Goal: Transaction & Acquisition: Obtain resource

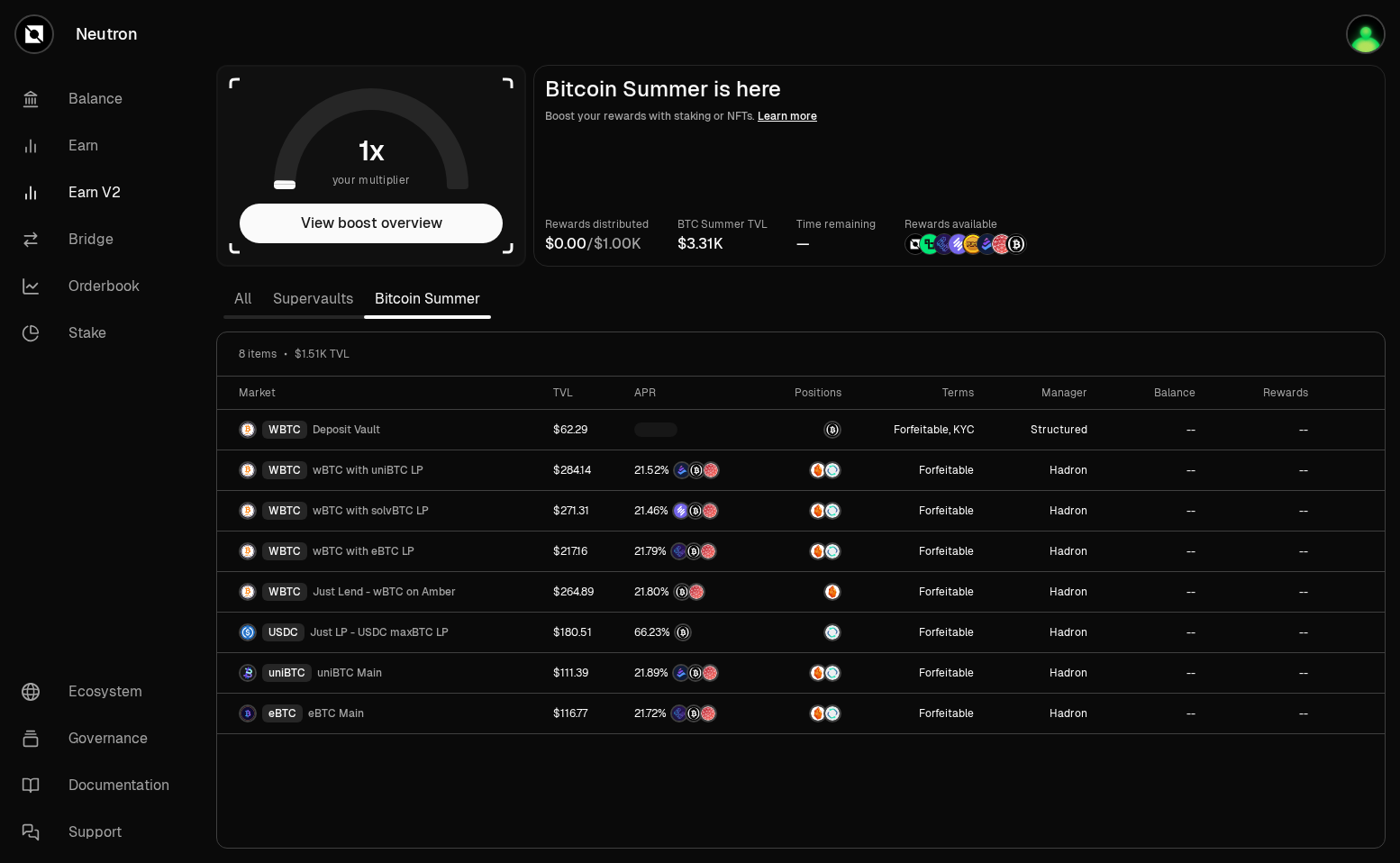
click at [0, 0] on vercel-live-feedback at bounding box center [0, 0] width 0 height 0
click at [1186, 114] on p "Boost your rewards with staking or NFTs. Learn more" at bounding box center [959, 116] width 829 height 18
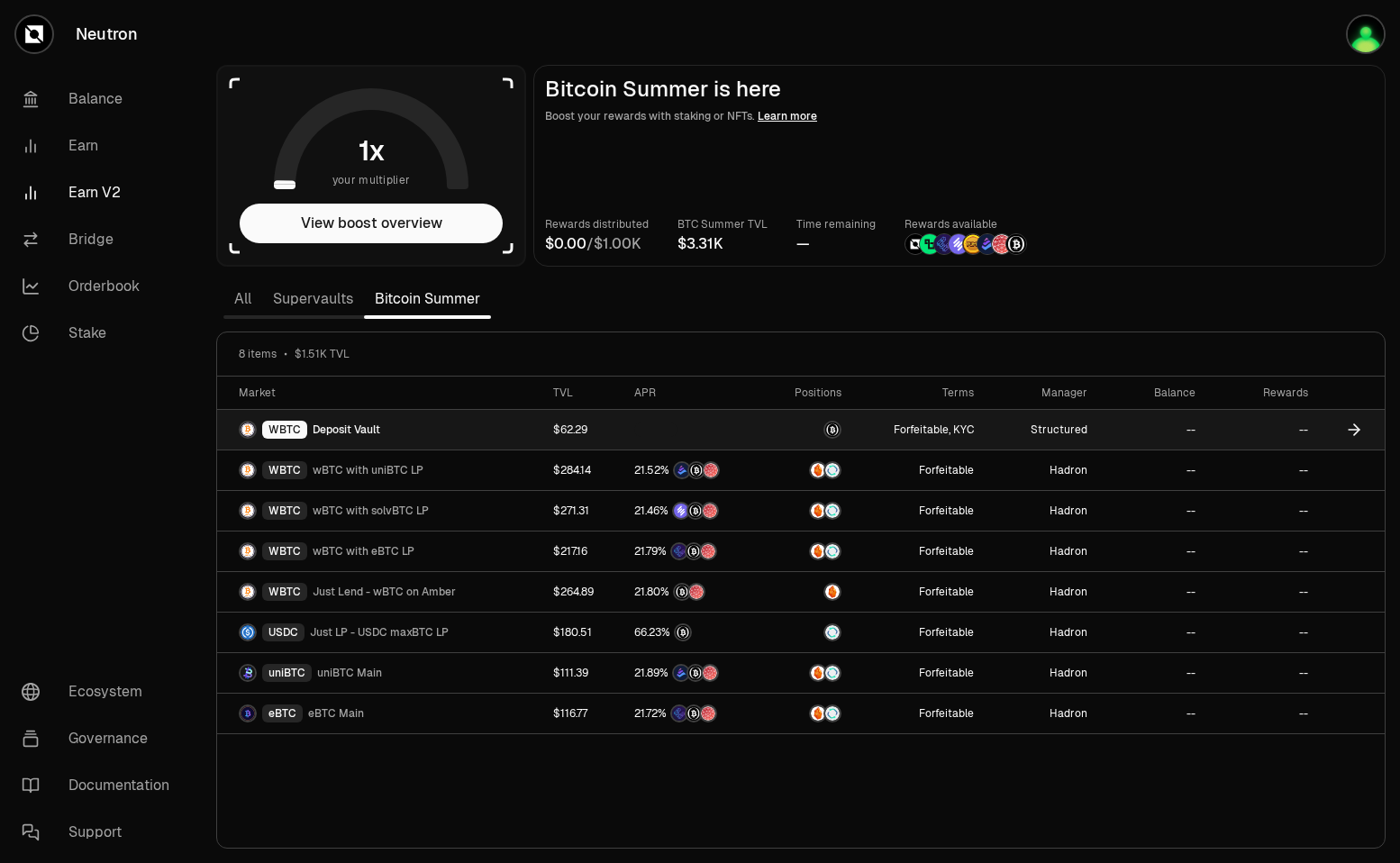
click at [775, 430] on td at bounding box center [808, 429] width 90 height 40
click at [277, 427] on div "WBTC" at bounding box center [284, 429] width 45 height 18
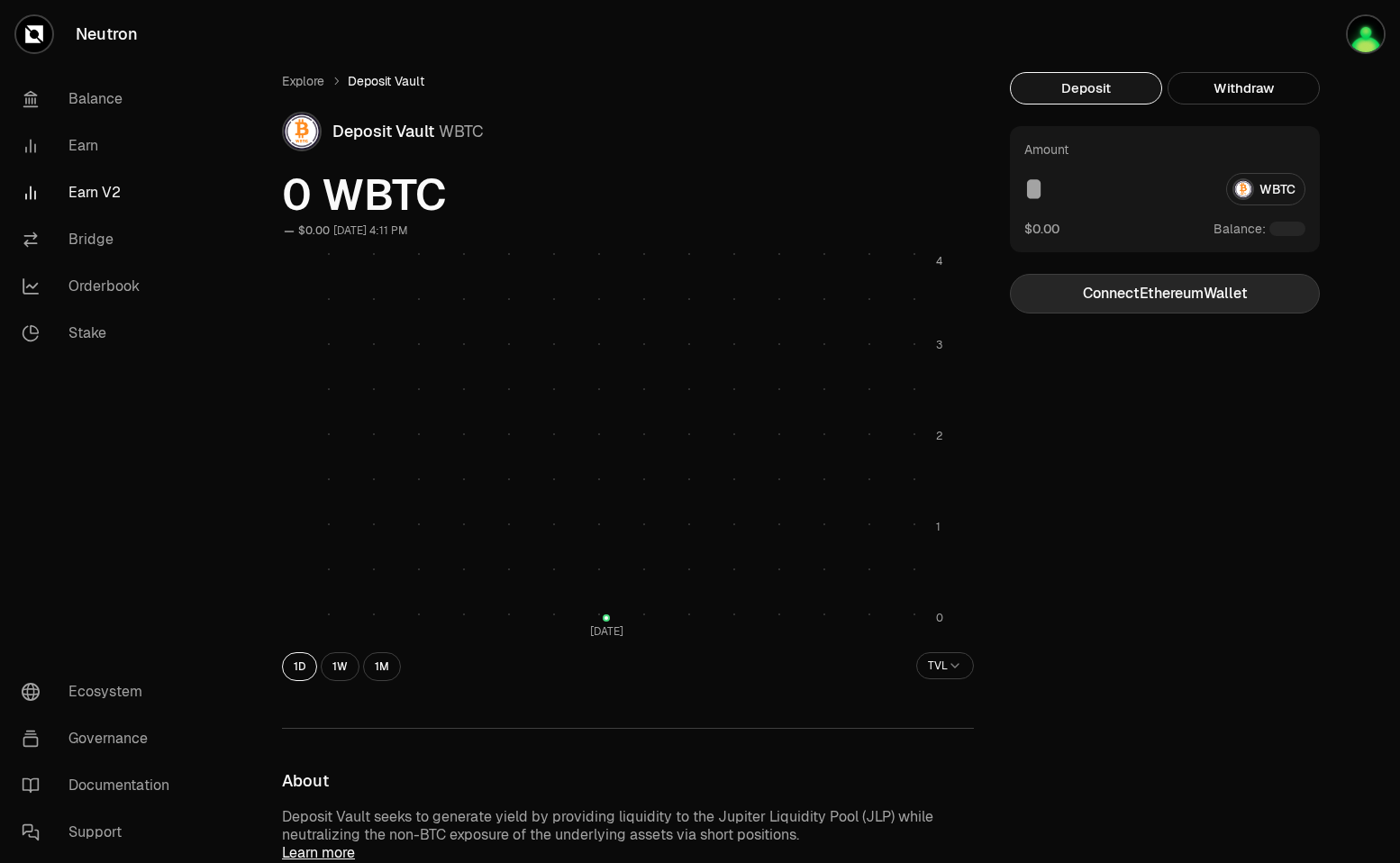
click at [1107, 296] on button "Connect Ethereum Wallet" at bounding box center [1165, 294] width 310 height 39
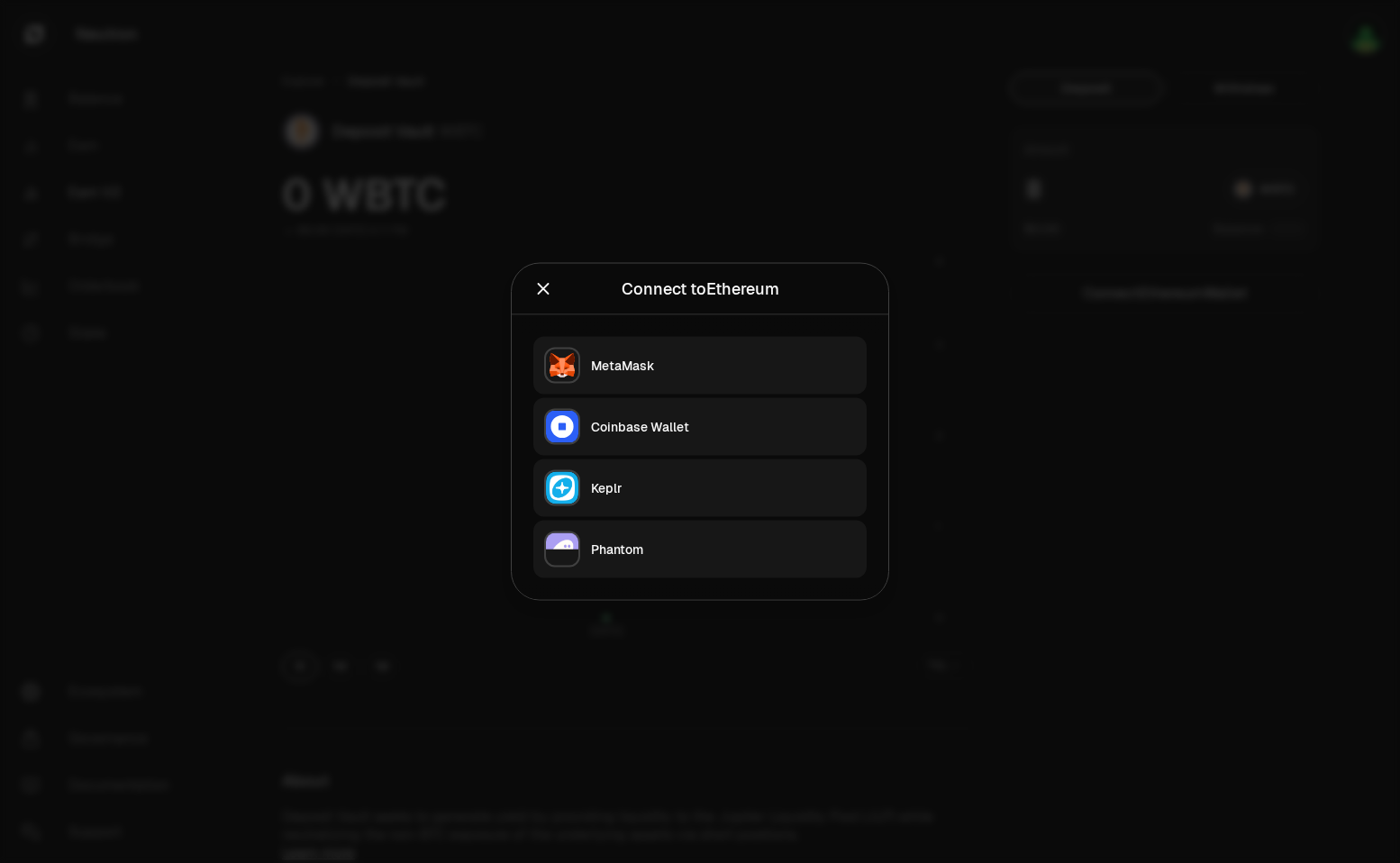
click at [592, 467] on button "Keplr" at bounding box center [700, 489] width 333 height 58
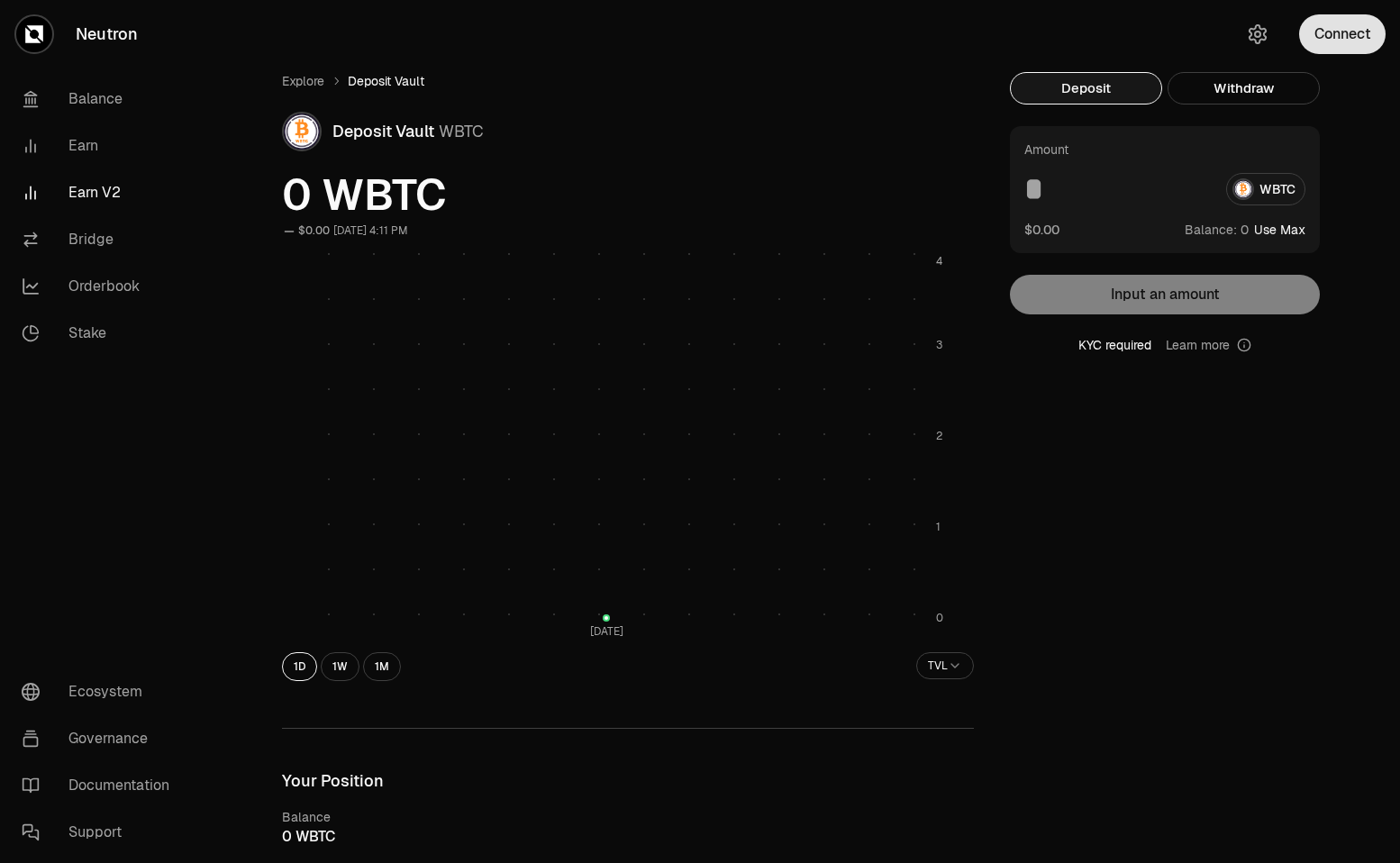
click at [1311, 50] on button "Connect" at bounding box center [1342, 34] width 87 height 39
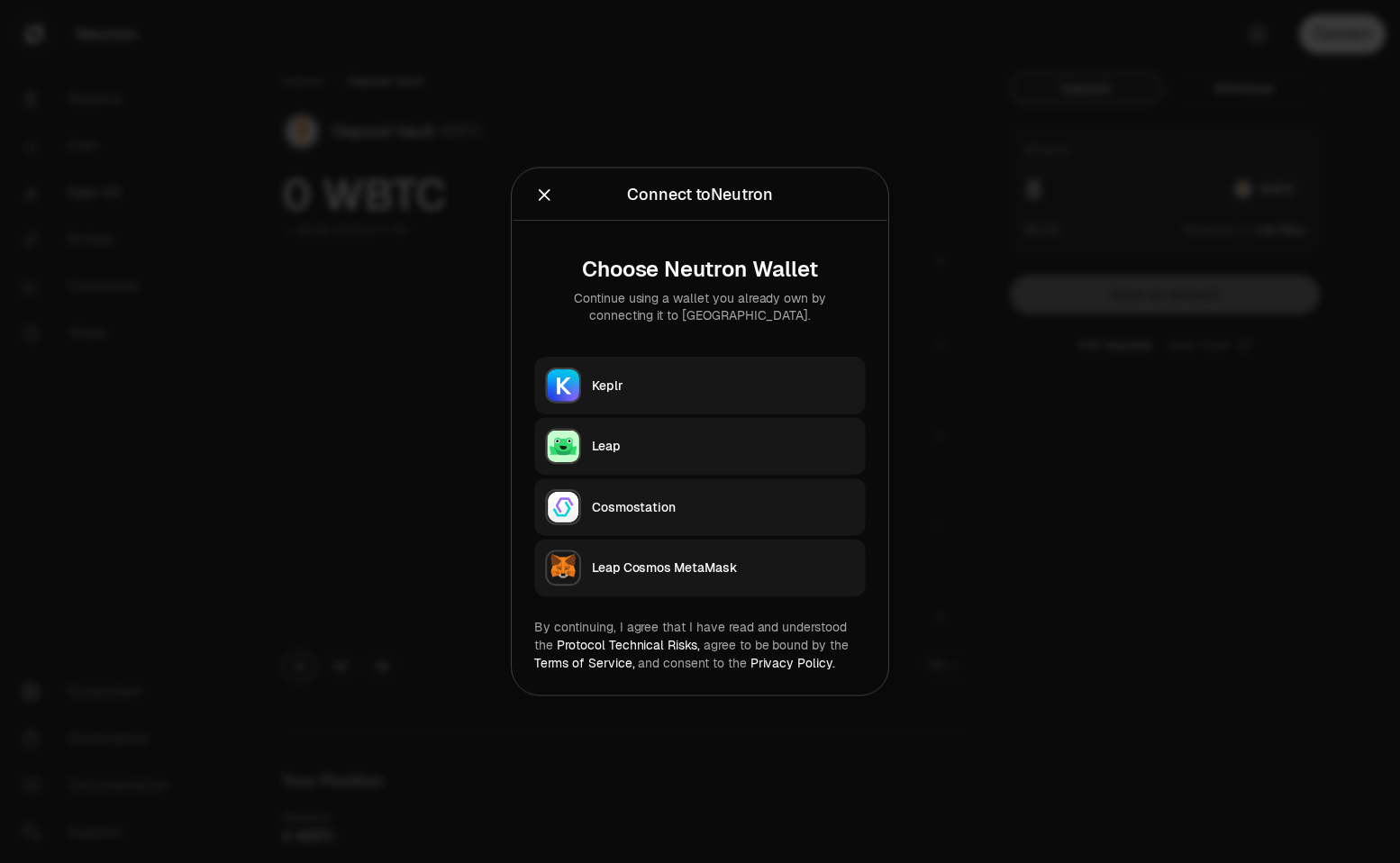
click at [1319, 37] on div at bounding box center [700, 431] width 1400 height 863
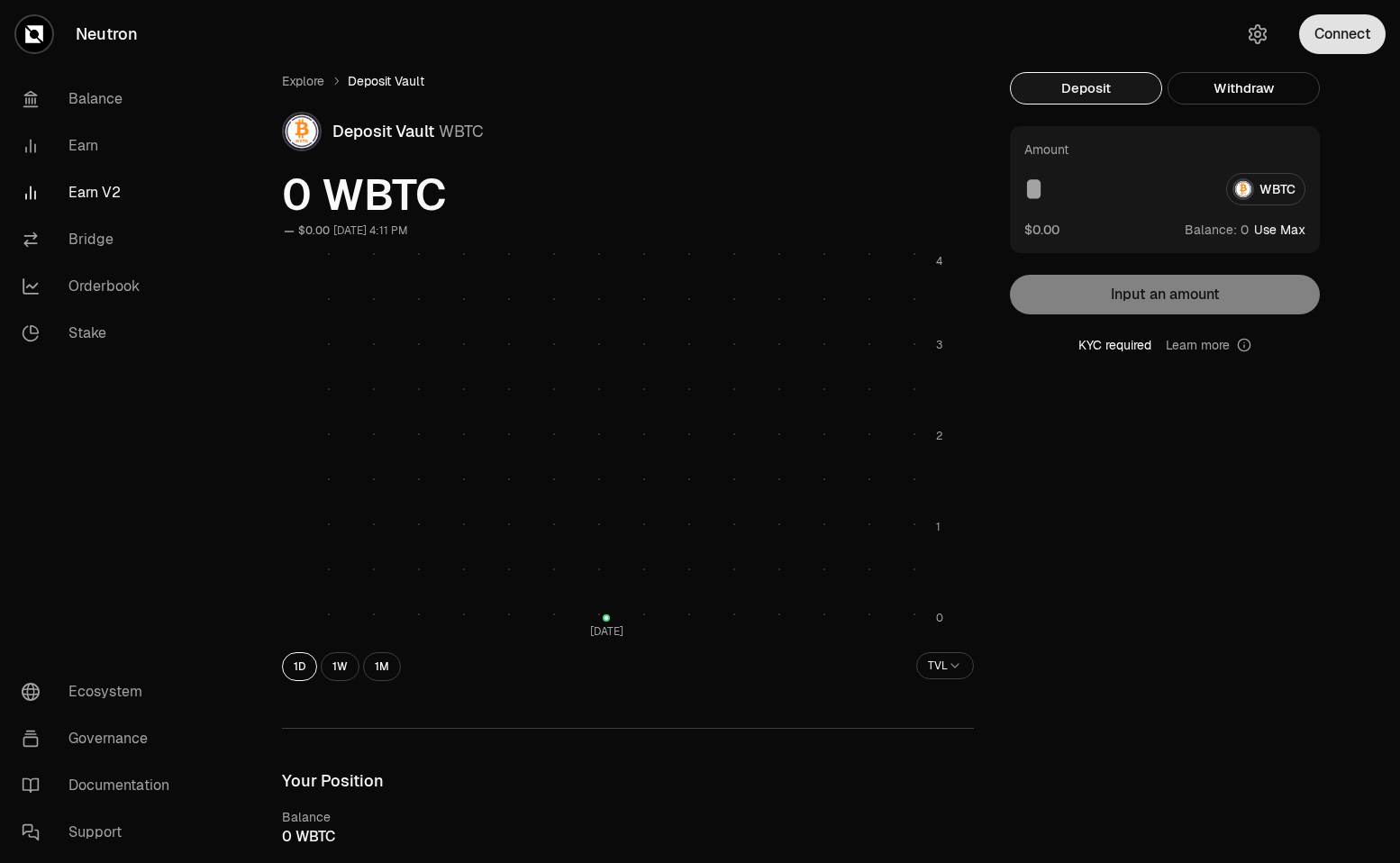
click at [1324, 31] on button "Connect" at bounding box center [1342, 34] width 87 height 39
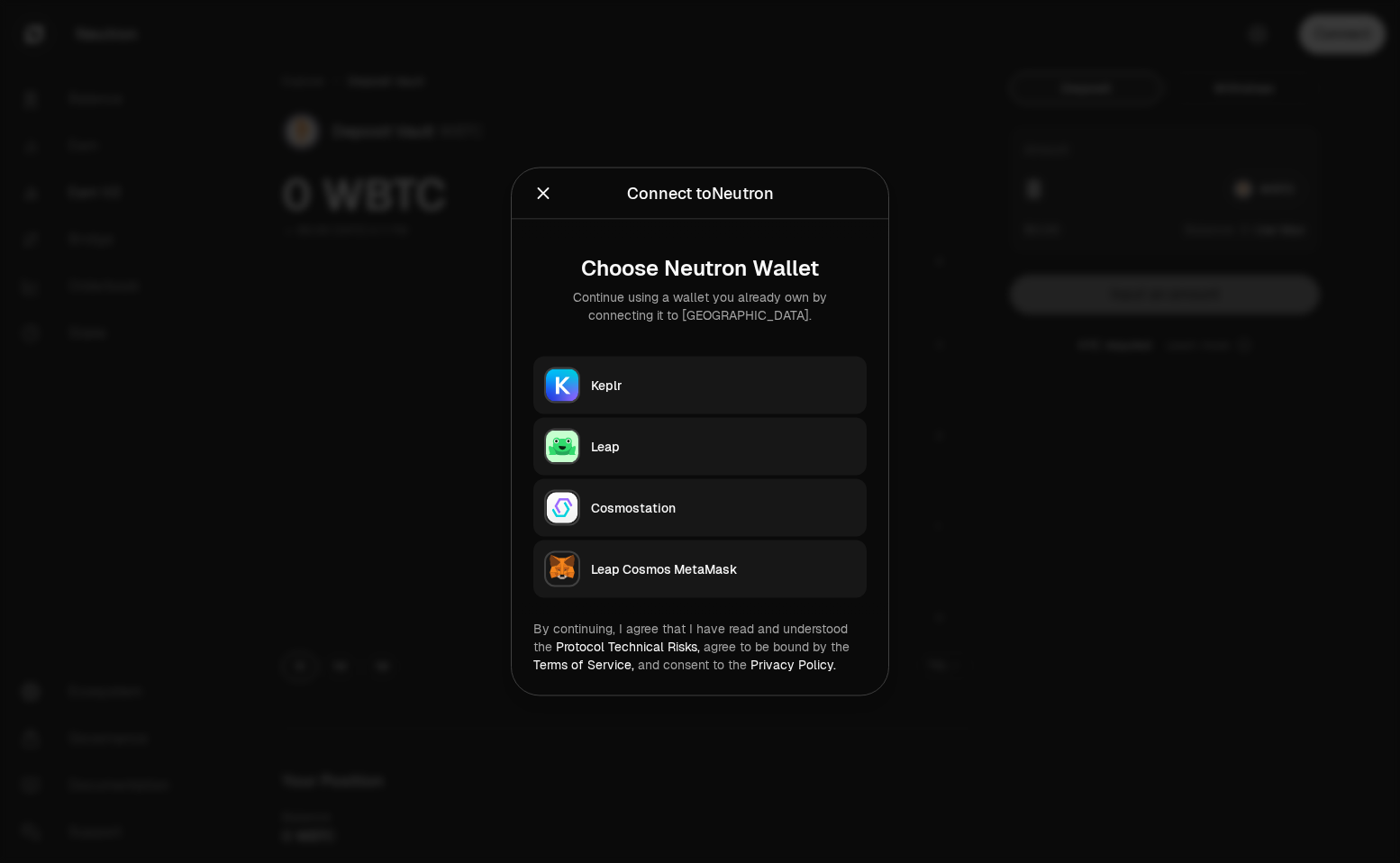
click at [604, 393] on div "Keplr" at bounding box center [724, 385] width 265 height 18
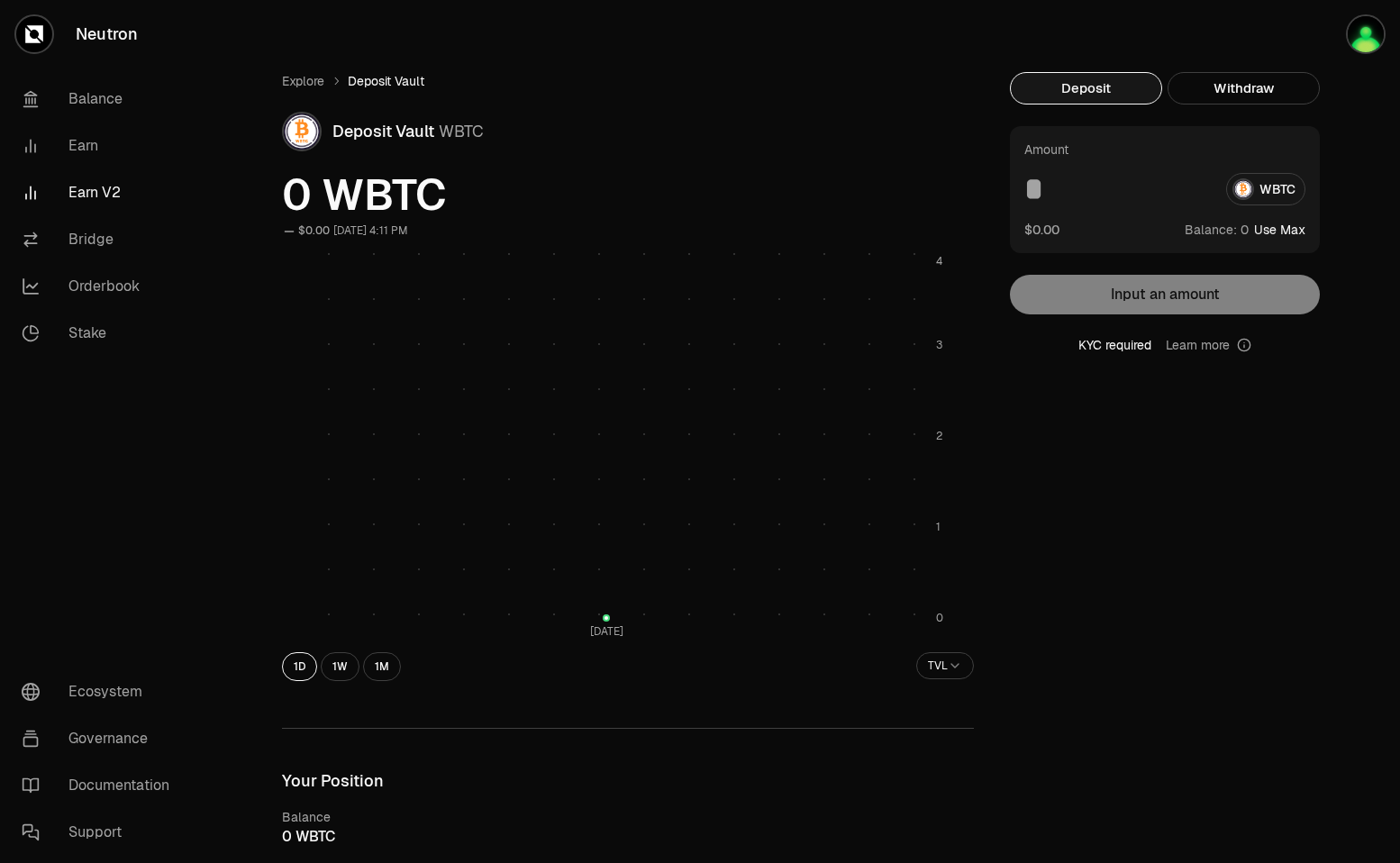
click at [1116, 239] on div "Amount WBTC $0.00 Balance: Use Max" at bounding box center [1165, 189] width 310 height 127
click at [298, 77] on link "Explore" at bounding box center [302, 80] width 42 height 18
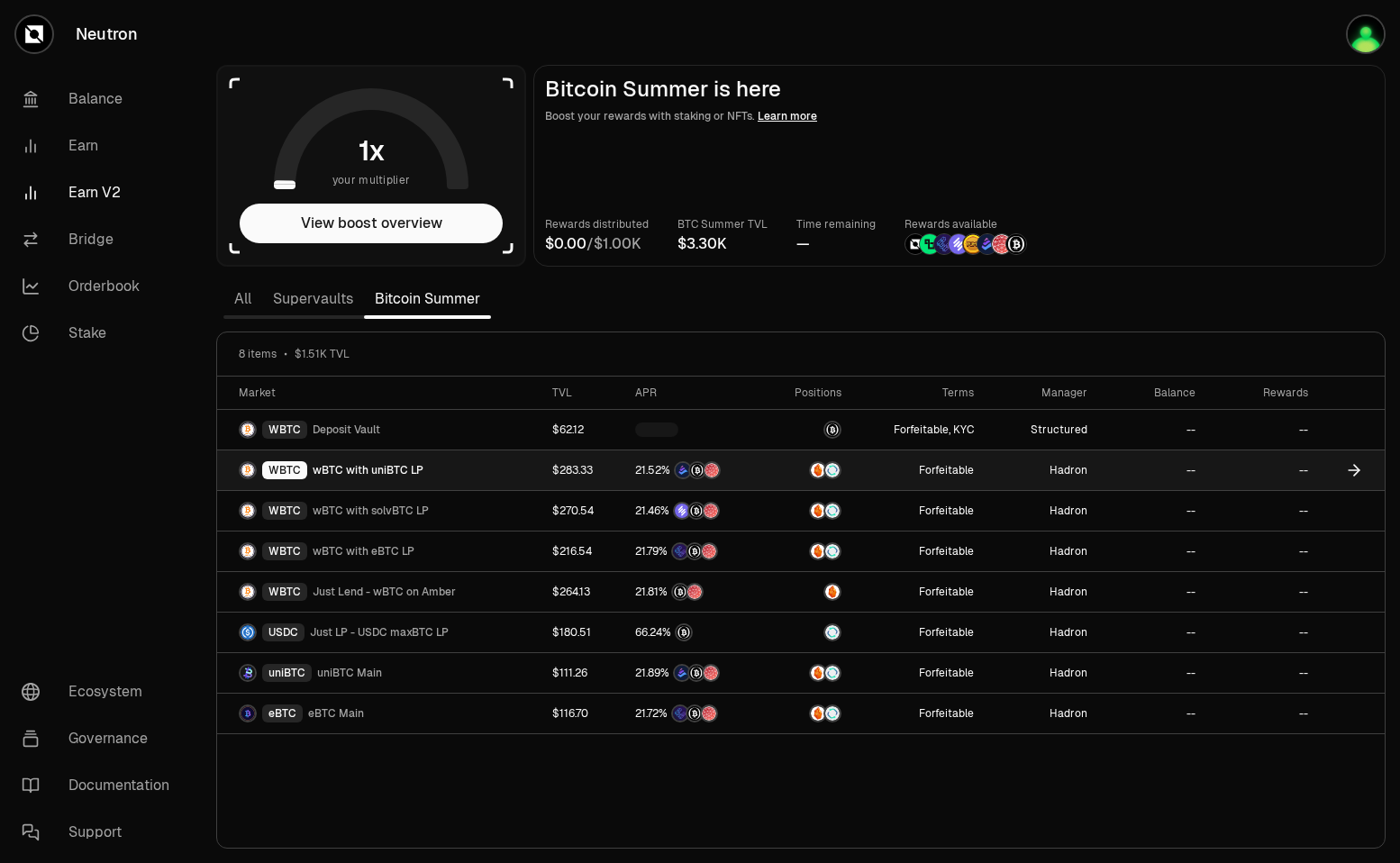
click at [826, 472] on div at bounding box center [832, 469] width 18 height 18
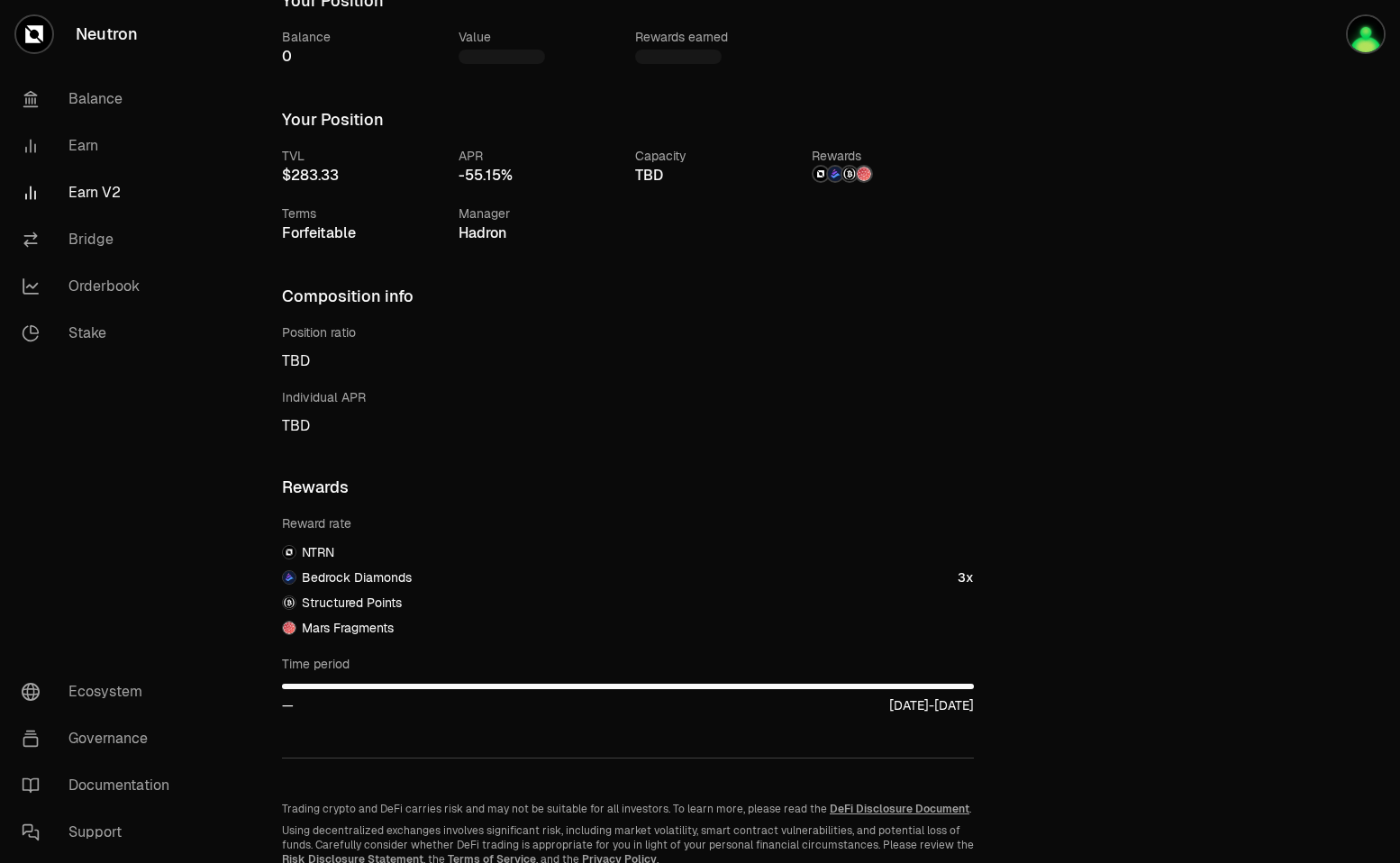
scroll to position [777, 0]
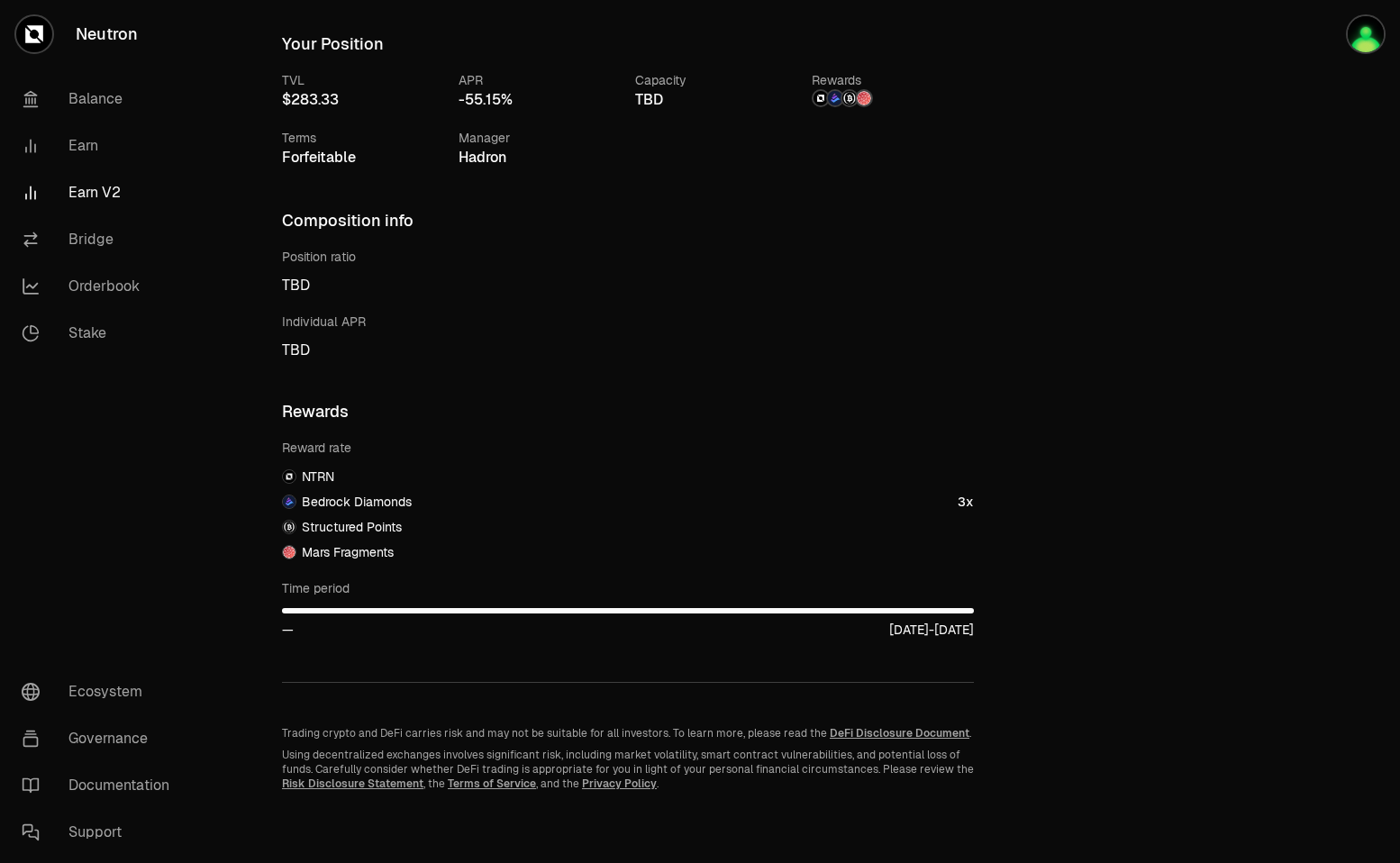
click at [1130, 593] on div "Deposit Withdraw Amount WBTC $0.00 Balance: Use Max Input an amount Trading cry…" at bounding box center [1175, 43] width 331 height 1496
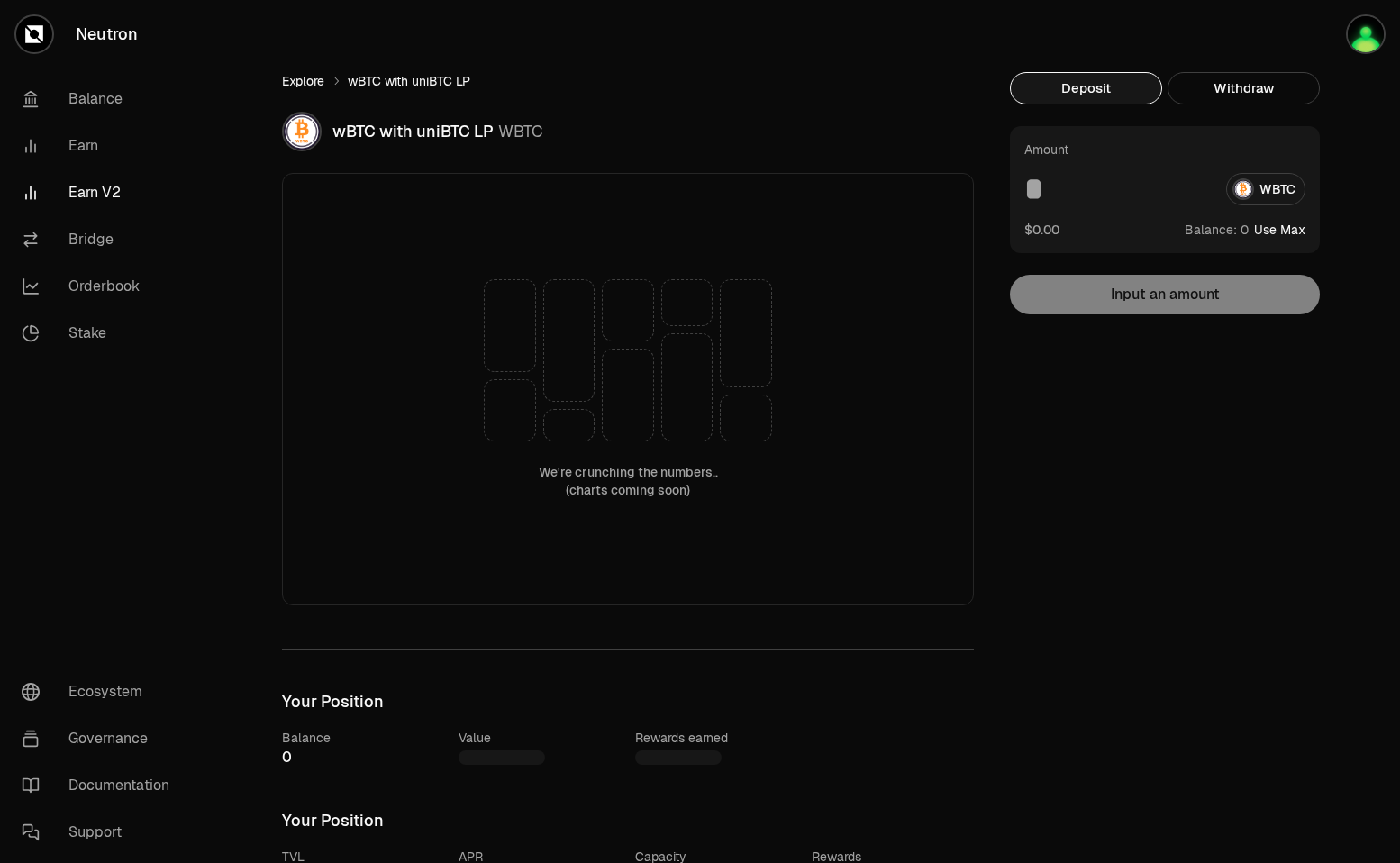
click at [313, 83] on link "Explore" at bounding box center [302, 80] width 42 height 18
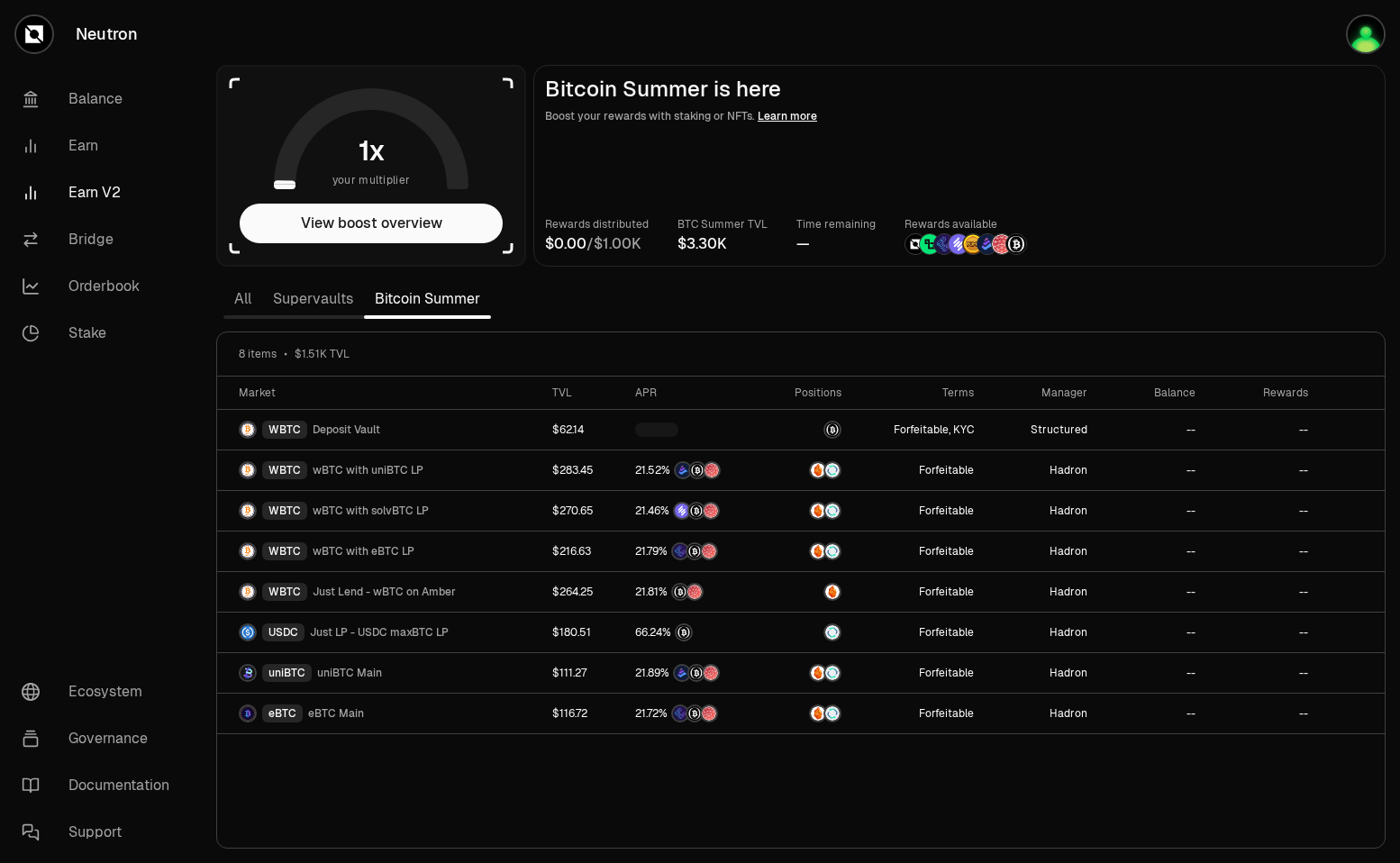
click at [963, 246] on img at bounding box center [972, 244] width 20 height 20
